Goal: Find specific page/section: Find specific page/section

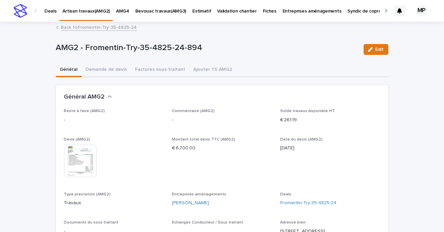
scroll to position [15, 0]
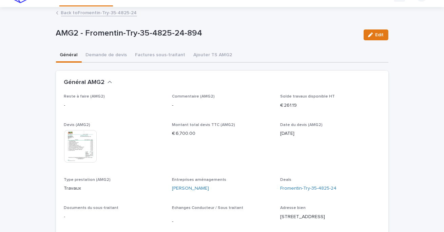
click at [82, 14] on link "Back to Fromentin-Try-35-4825-24" at bounding box center [99, 12] width 76 height 8
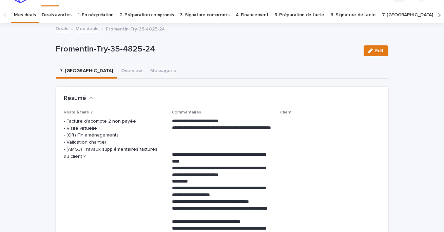
scroll to position [22, 0]
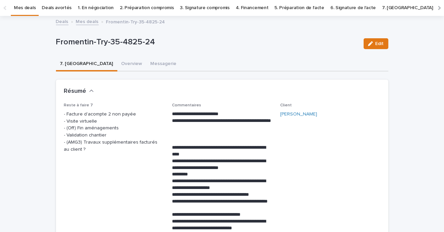
click at [67, 22] on link "Deals" at bounding box center [62, 21] width 13 height 8
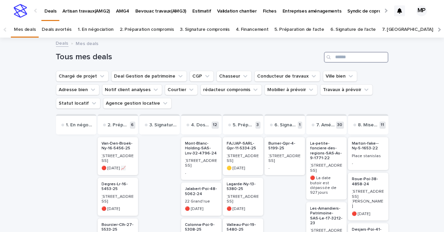
click at [346, 59] on input "Search" at bounding box center [356, 57] width 64 height 11
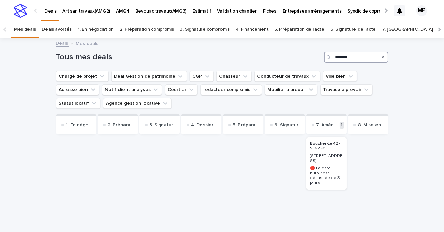
type input "*******"
click at [320, 146] on p "Boucher-Le-12-5367-25" at bounding box center [326, 146] width 32 height 10
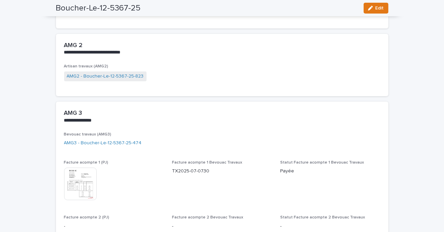
scroll to position [464, 0]
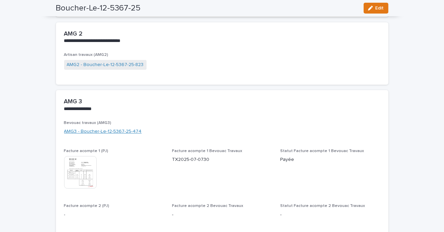
click at [107, 129] on link "AMG3 - Boucher-Le-12-5367-25-474" at bounding box center [103, 131] width 78 height 7
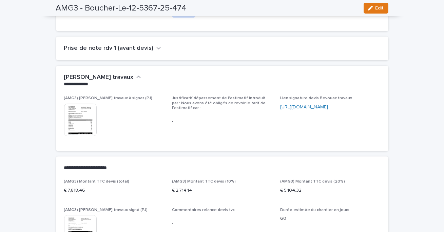
scroll to position [196, 0]
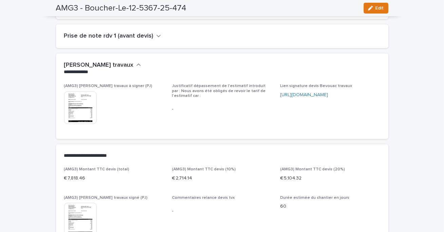
click at [87, 109] on img at bounding box center [80, 108] width 33 height 33
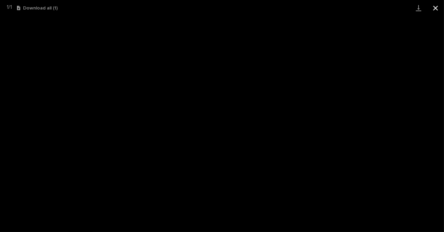
click at [432, 11] on button "Close gallery" at bounding box center [435, 8] width 17 height 16
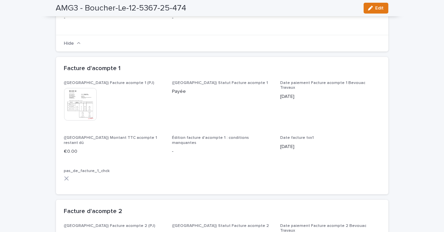
scroll to position [483, 0]
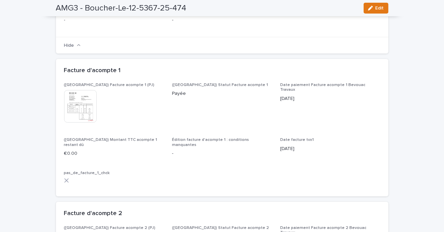
click at [78, 108] on img at bounding box center [80, 106] width 33 height 33
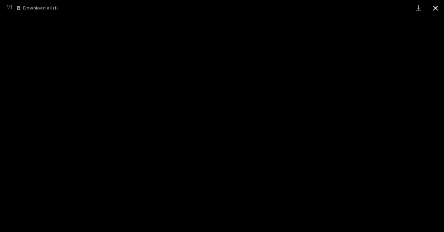
click at [437, 10] on button "Close gallery" at bounding box center [435, 8] width 17 height 16
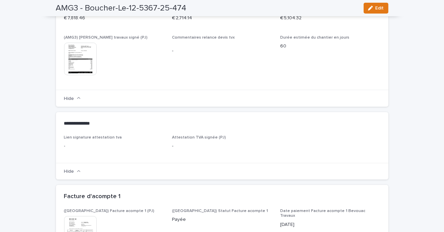
scroll to position [277, 0]
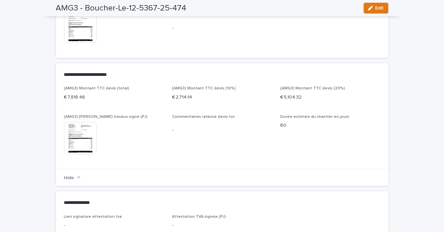
click at [83, 133] on img at bounding box center [80, 138] width 33 height 33
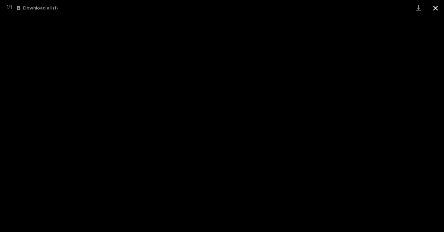
click at [437, 10] on button "Close gallery" at bounding box center [435, 8] width 17 height 16
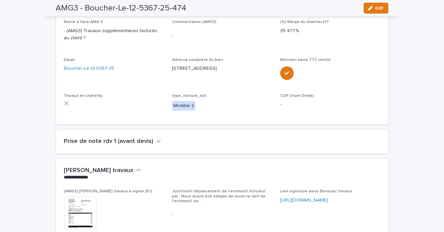
scroll to position [0, 0]
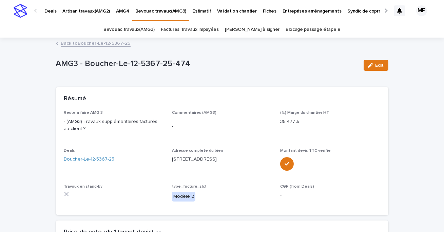
click at [79, 43] on link "Back to Boucher-Le-12-5367-25" at bounding box center [95, 43] width 69 height 8
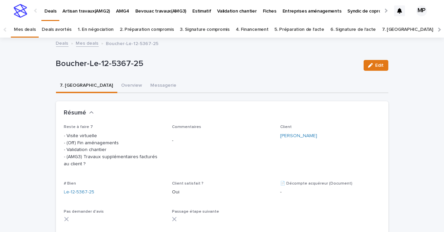
scroll to position [22, 0]
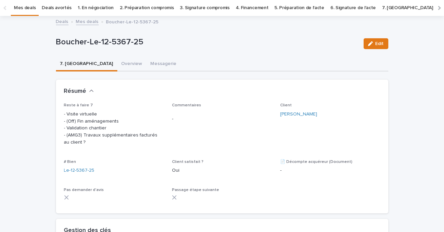
click at [63, 23] on link "Deals" at bounding box center [62, 21] width 13 height 8
